Goal: Task Accomplishment & Management: Manage account settings

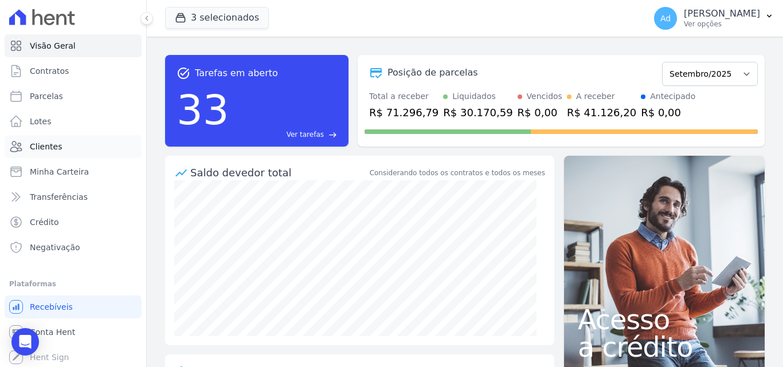
click at [52, 144] on span "Clientes" at bounding box center [46, 146] width 32 height 11
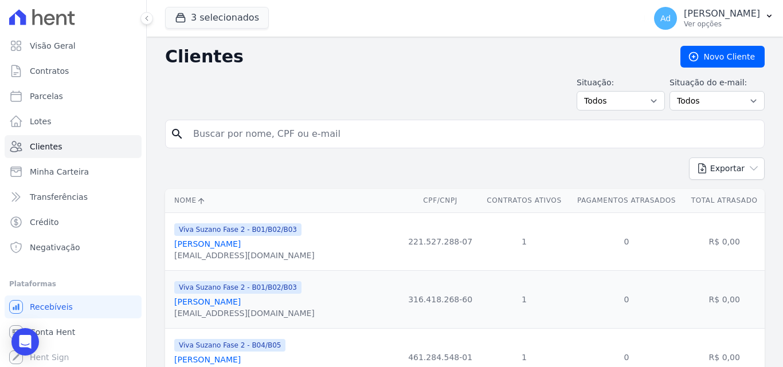
click at [272, 138] on input "search" at bounding box center [472, 134] width 573 height 23
type input "[PERSON_NAME]"
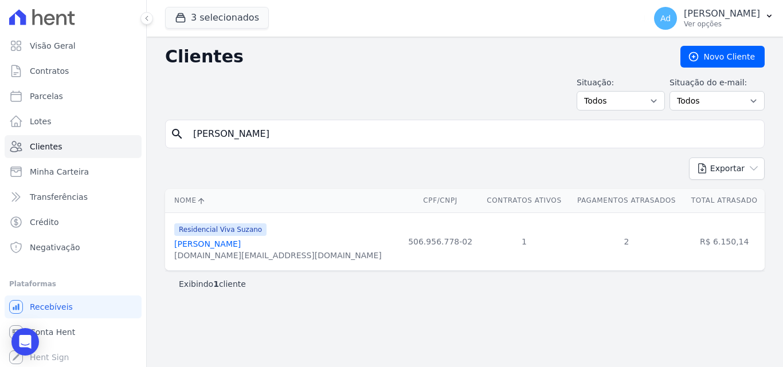
click at [214, 245] on link "[PERSON_NAME]" at bounding box center [207, 244] width 67 height 9
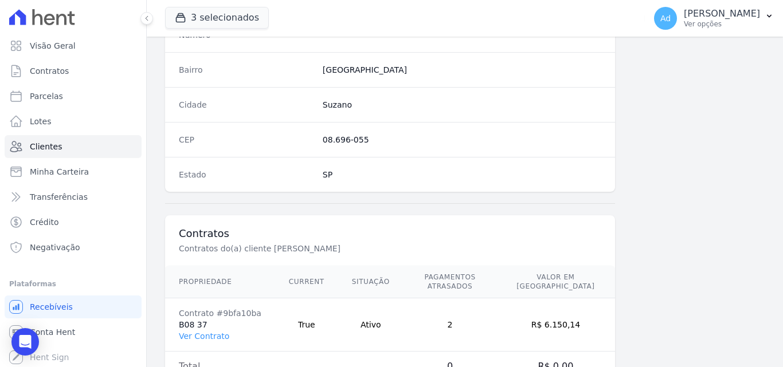
scroll to position [705, 0]
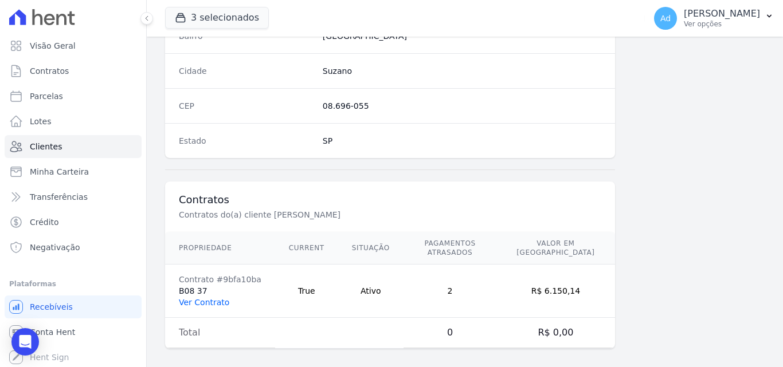
click at [212, 298] on link "Ver Contrato" at bounding box center [204, 302] width 50 height 9
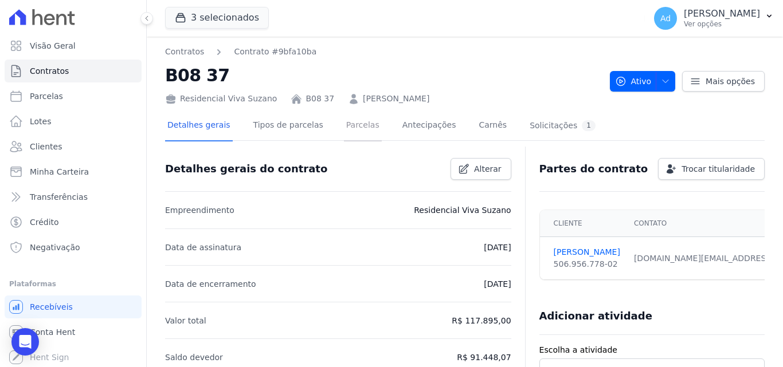
click at [350, 119] on link "Parcelas" at bounding box center [363, 126] width 38 height 30
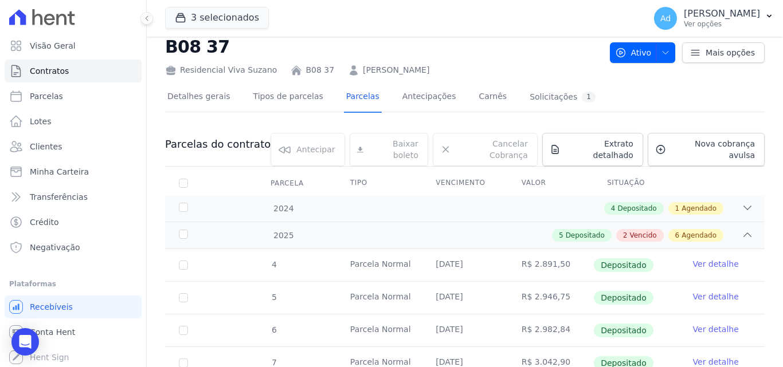
scroll to position [6, 0]
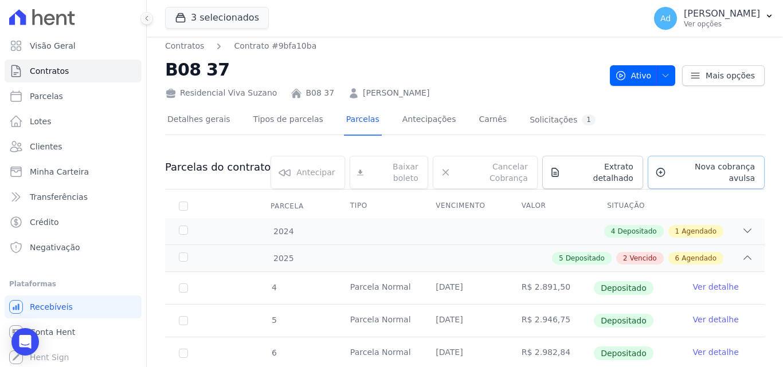
click at [699, 167] on span "Nova cobrança avulsa" at bounding box center [713, 172] width 84 height 23
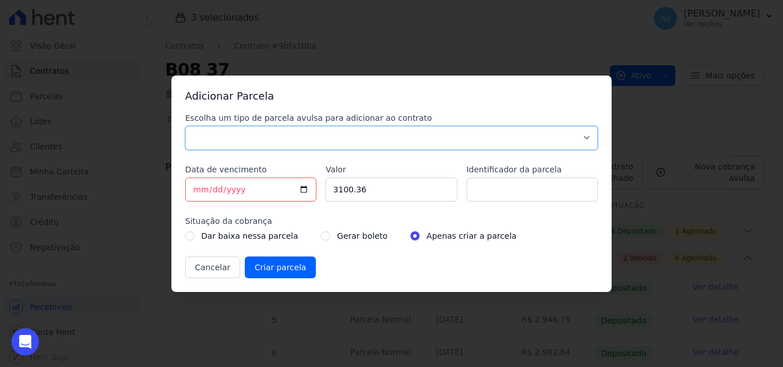
click at [213, 139] on select "Parcela Normal Sinal Caução Intercalada Chaves Pré Chaves Pós Chaves Taxas Quit…" at bounding box center [391, 138] width 413 height 24
select select "standard"
click at [185, 126] on select "Parcela Normal Sinal Caução Intercalada Chaves Pré Chaves Pós Chaves Taxas Quit…" at bounding box center [391, 138] width 413 height 24
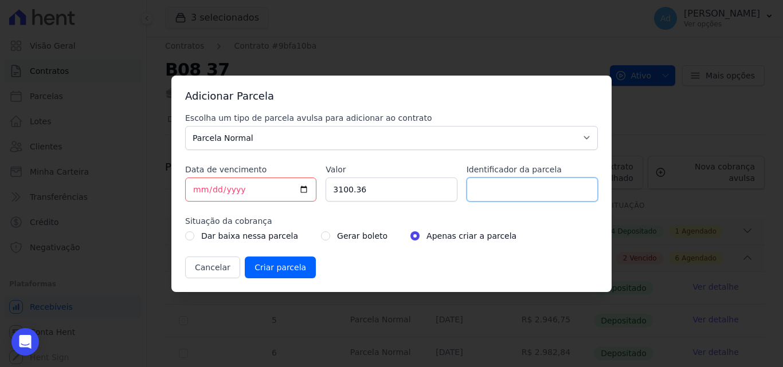
click at [517, 193] on input "Identificador da parcela" at bounding box center [532, 190] width 131 height 24
type input "08/2025"
click at [200, 189] on input "[DATE]" at bounding box center [250, 190] width 131 height 24
type input "[DATE]"
click at [375, 189] on input "3100.36" at bounding box center [391, 190] width 131 height 24
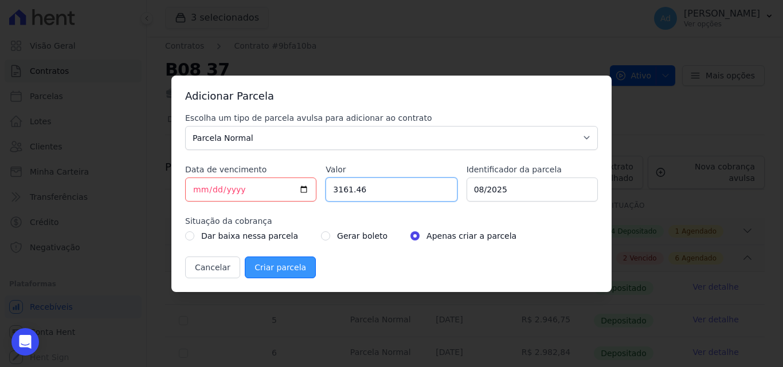
type input "3161.46"
click at [288, 268] on input "Criar parcela" at bounding box center [280, 268] width 71 height 22
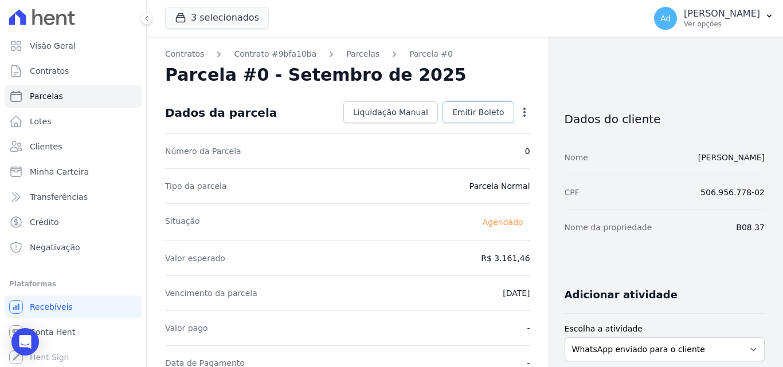
click at [477, 115] on span "Emitir Boleto" at bounding box center [478, 112] width 52 height 11
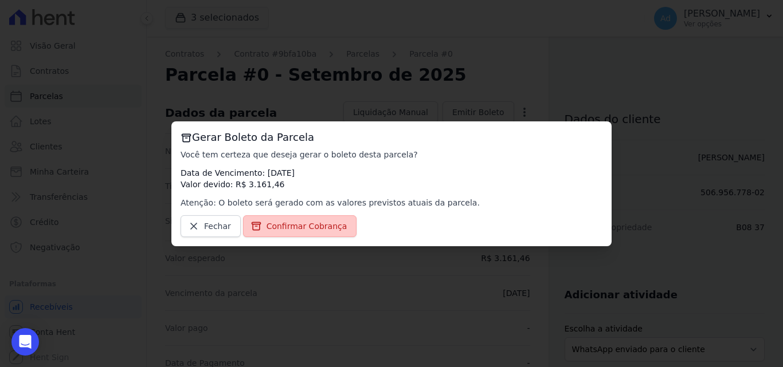
click at [315, 225] on span "Confirmar Cobrança" at bounding box center [307, 226] width 81 height 11
click at [293, 228] on span "Confirmar Cobrança" at bounding box center [307, 226] width 81 height 11
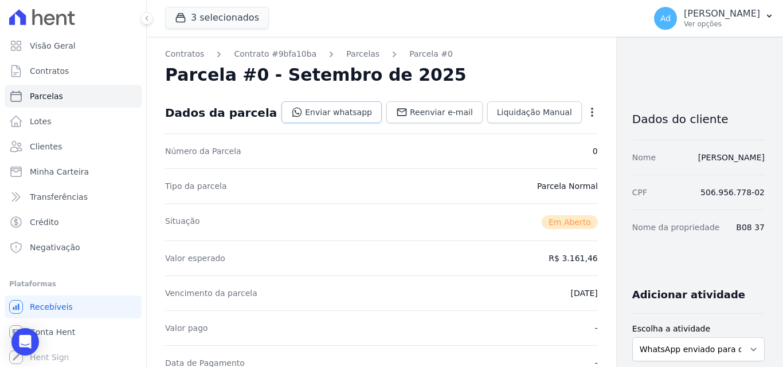
click at [305, 112] on link "Enviar whatsapp" at bounding box center [332, 112] width 100 height 22
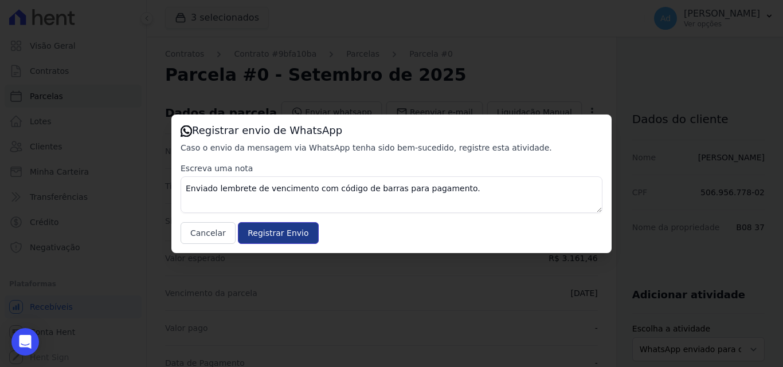
click at [289, 235] on input "Registrar Envio" at bounding box center [278, 233] width 80 height 22
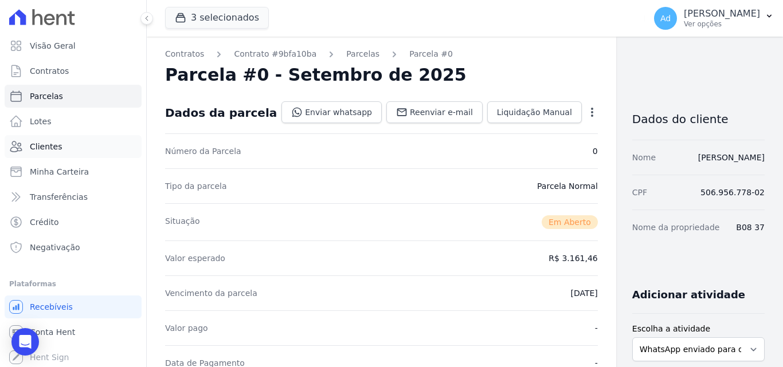
click at [59, 147] on link "Clientes" at bounding box center [73, 146] width 137 height 23
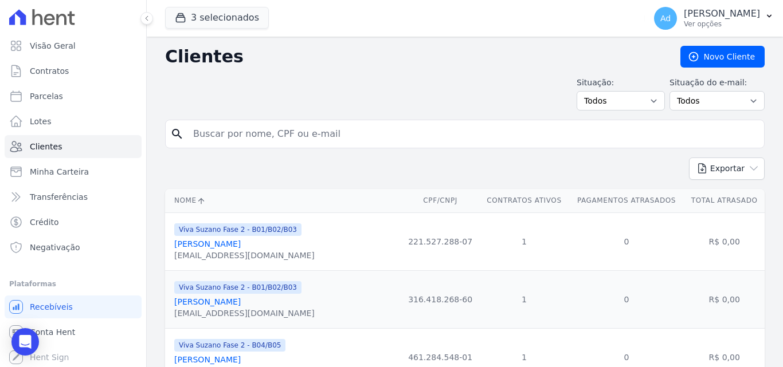
click at [248, 139] on input "search" at bounding box center [472, 134] width 573 height 23
type input "[PERSON_NAME]"
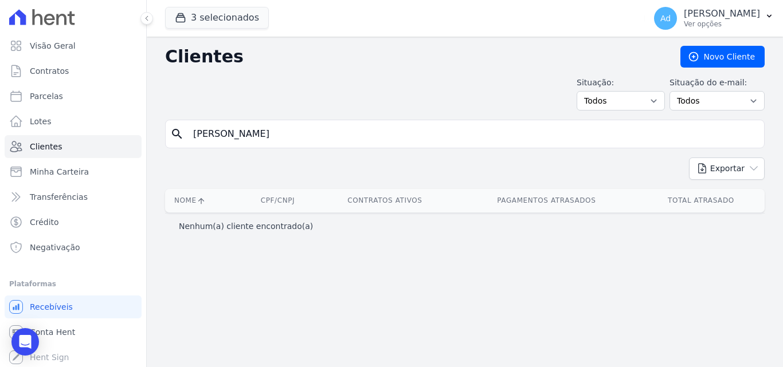
click at [347, 136] on input "[PERSON_NAME]" at bounding box center [472, 134] width 573 height 23
type input "[PERSON_NAME]"
drag, startPoint x: 334, startPoint y: 120, endPoint x: 334, endPoint y: 132, distance: 12.0
click at [334, 132] on div "search [PERSON_NAME]" at bounding box center [465, 134] width 600 height 29
click at [334, 132] on input "[PERSON_NAME]" at bounding box center [472, 134] width 573 height 23
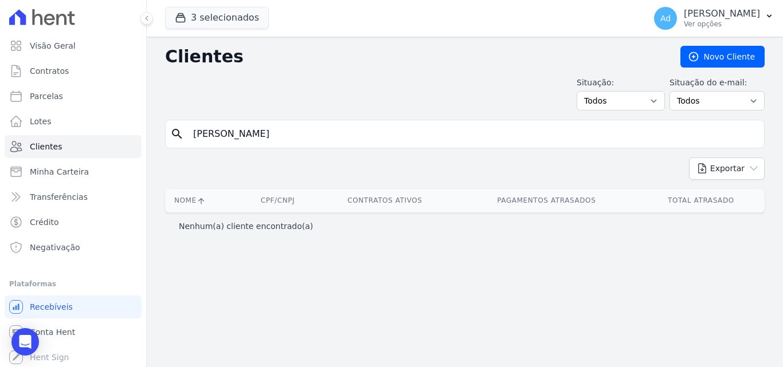
type input "[PERSON_NAME]"
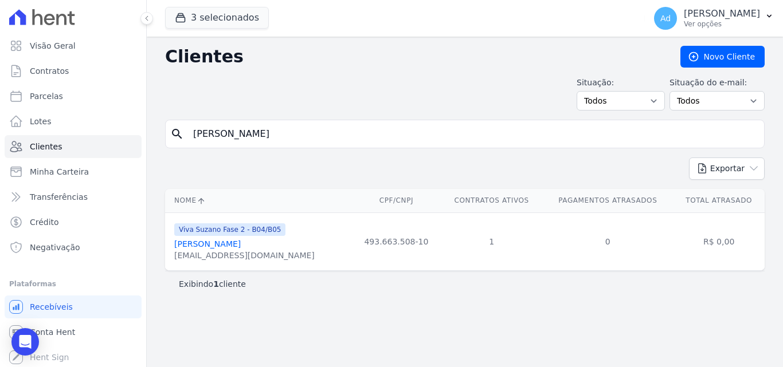
click at [241, 244] on link "[PERSON_NAME]" at bounding box center [207, 244] width 67 height 9
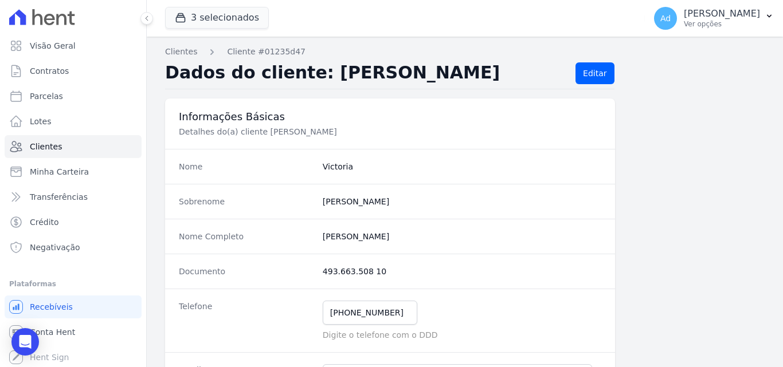
click at [408, 310] on div "[PHONE_NUMBER] Mensagem de SMS ainda não enviada.. Mensagem de [PERSON_NAME] ai…" at bounding box center [462, 313] width 279 height 24
click at [391, 307] on input "[PHONE_NUMBER]" at bounding box center [370, 313] width 95 height 24
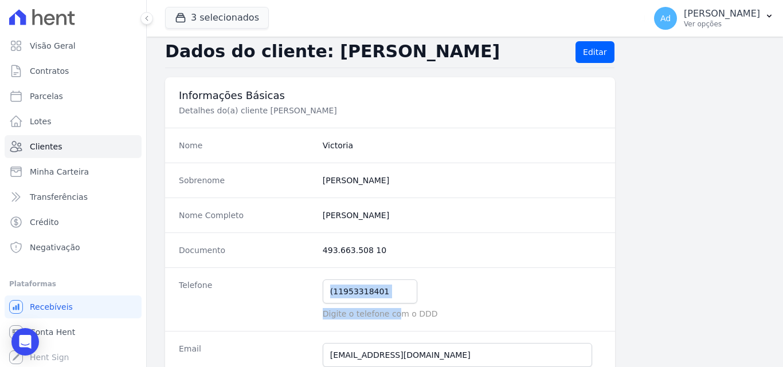
drag, startPoint x: 391, startPoint y: 307, endPoint x: 385, endPoint y: 300, distance: 9.4
click at [385, 300] on dd "(11953318401 Mensagem de SMS ainda não enviada.. Mensagem de [PERSON_NAME] aind…" at bounding box center [462, 300] width 279 height 40
click at [385, 300] on input "(11953318401" at bounding box center [370, 292] width 95 height 24
click at [340, 287] on input "(11953318401" at bounding box center [370, 292] width 95 height 24
type input "[PHONE_NUMBER]"
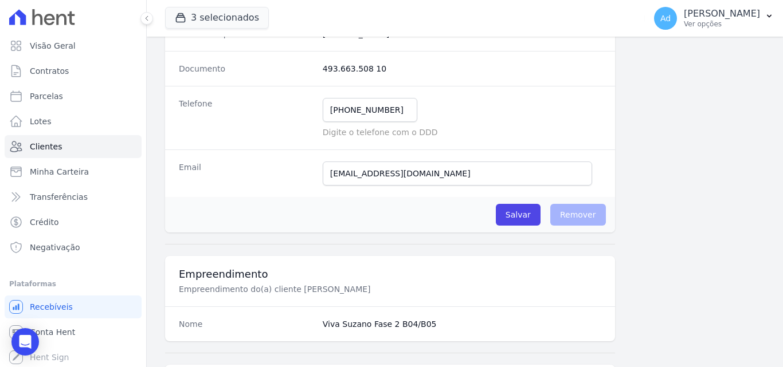
scroll to position [205, 0]
click at [528, 214] on input "Salvar" at bounding box center [518, 213] width 45 height 22
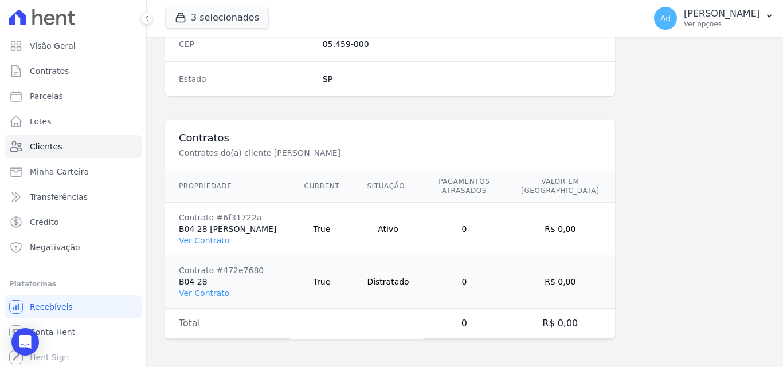
scroll to position [785, 0]
click at [201, 236] on link "Ver Contrato" at bounding box center [204, 240] width 50 height 9
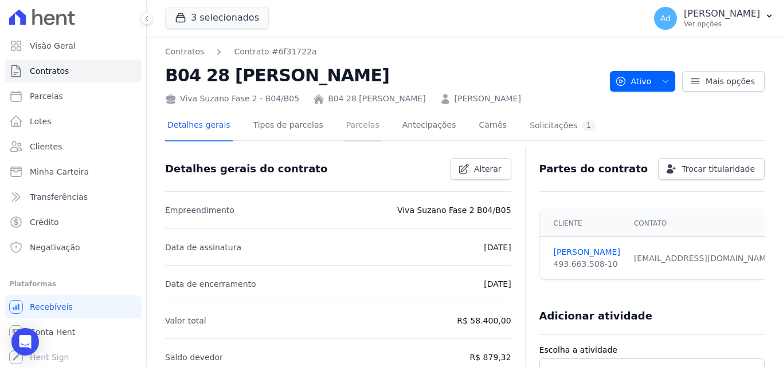
click at [346, 142] on link "Parcelas" at bounding box center [363, 126] width 38 height 30
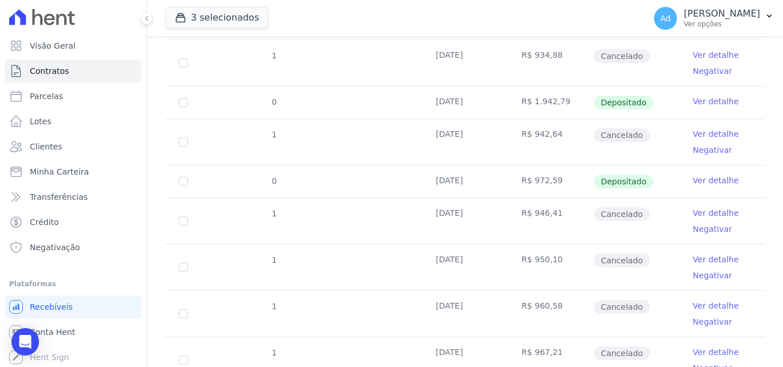
scroll to position [333, 0]
